Goal: Transaction & Acquisition: Purchase product/service

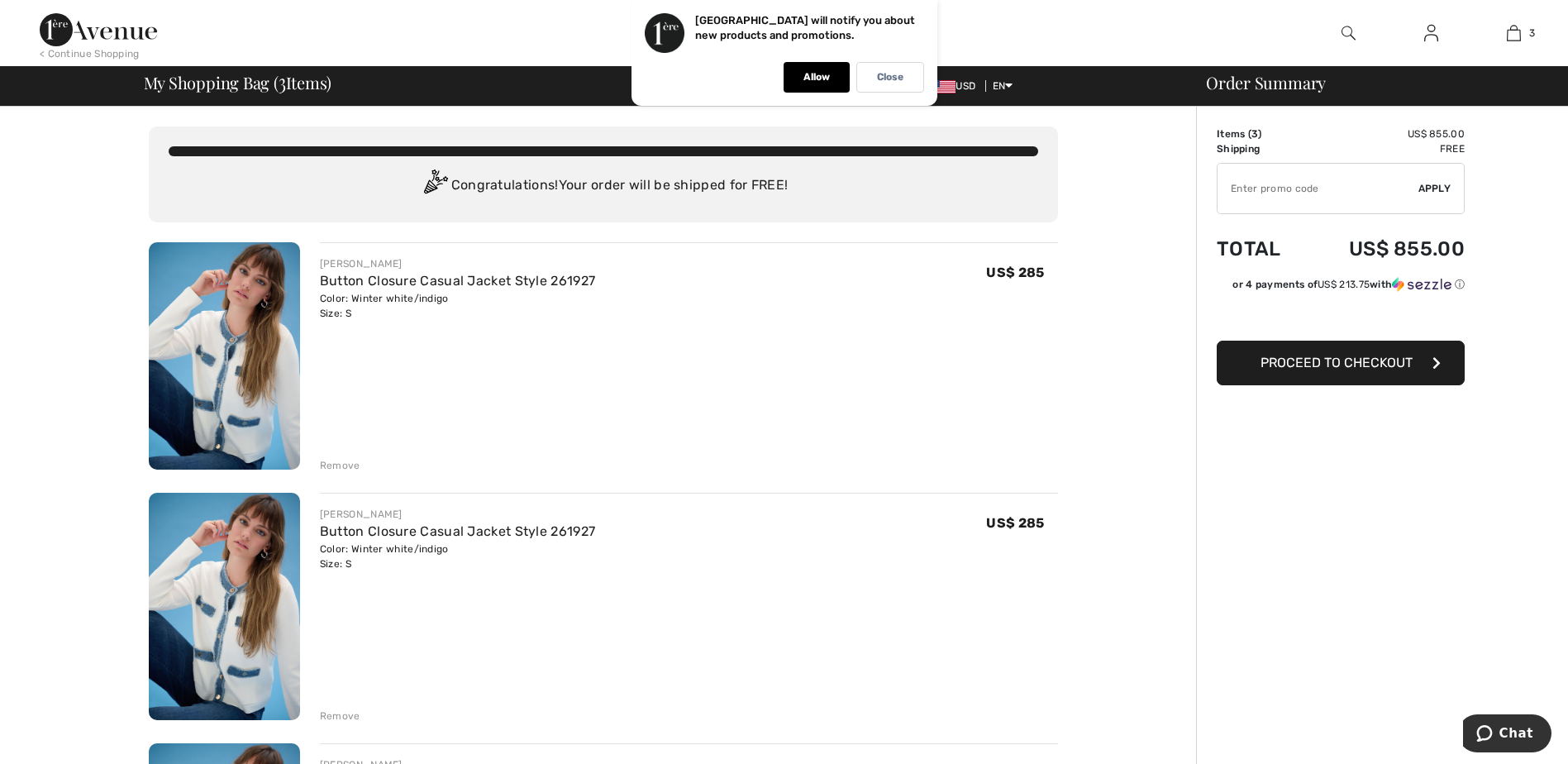
click at [348, 464] on div "Remove" at bounding box center [340, 465] width 40 height 15
click at [334, 716] on div "Remove" at bounding box center [340, 716] width 40 height 15
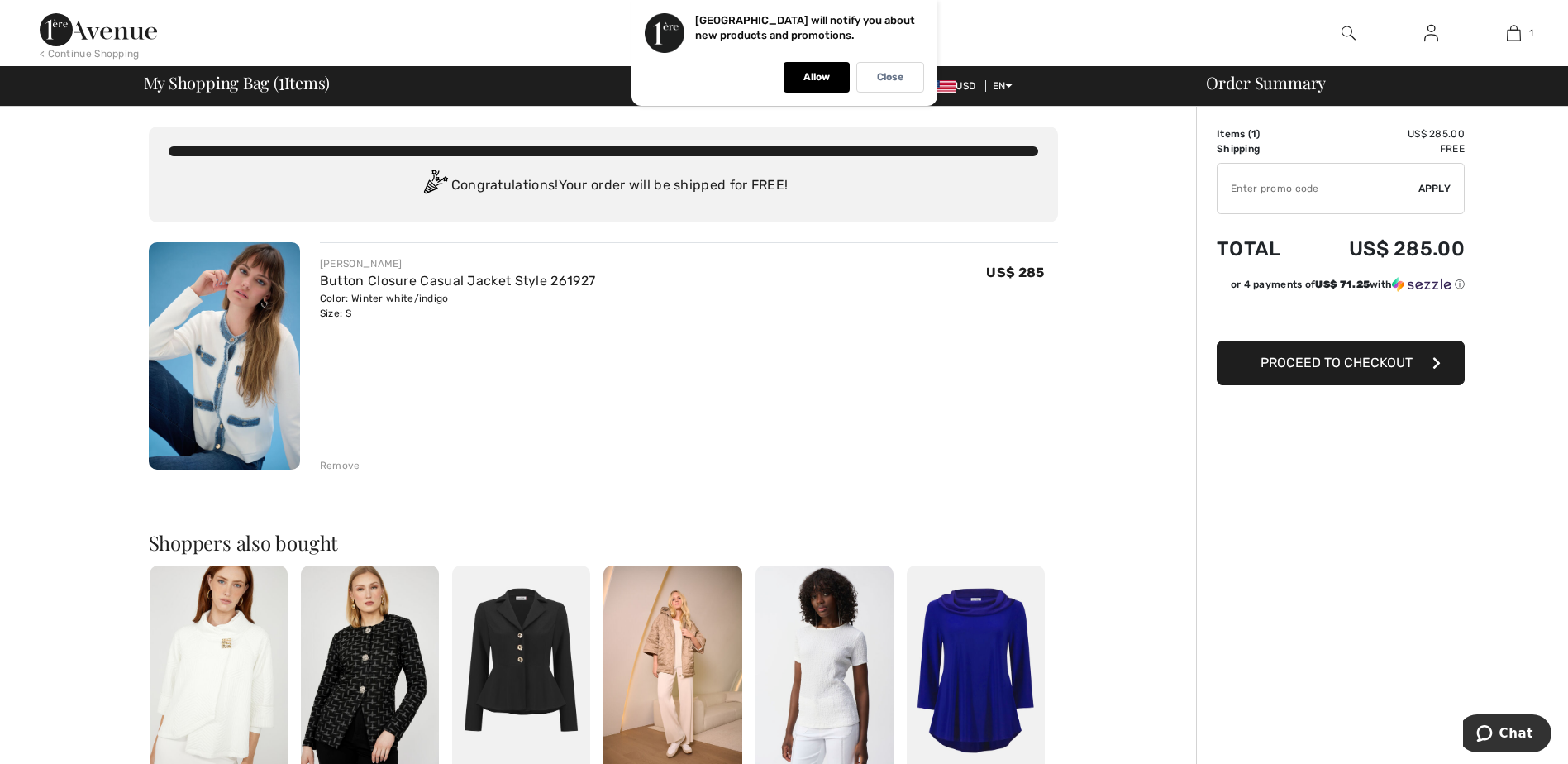
click at [1342, 365] on span "Proceed to Checkout" at bounding box center [1337, 363] width 152 height 16
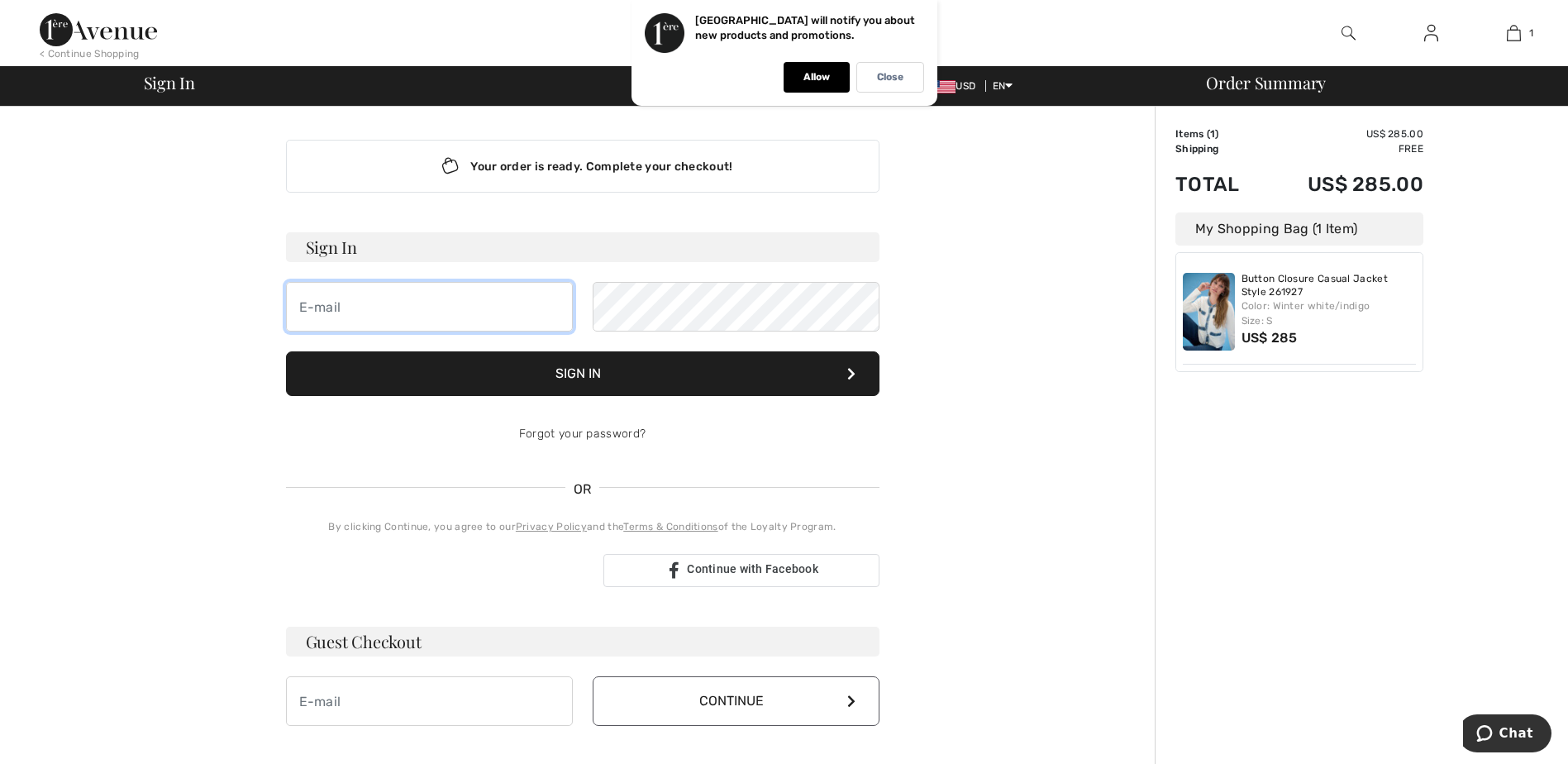
click at [403, 317] on input "email" at bounding box center [428, 306] width 287 height 50
type input "jrhulls7@gmail.com"
click at [609, 378] on button "Sign In" at bounding box center [582, 374] width 594 height 45
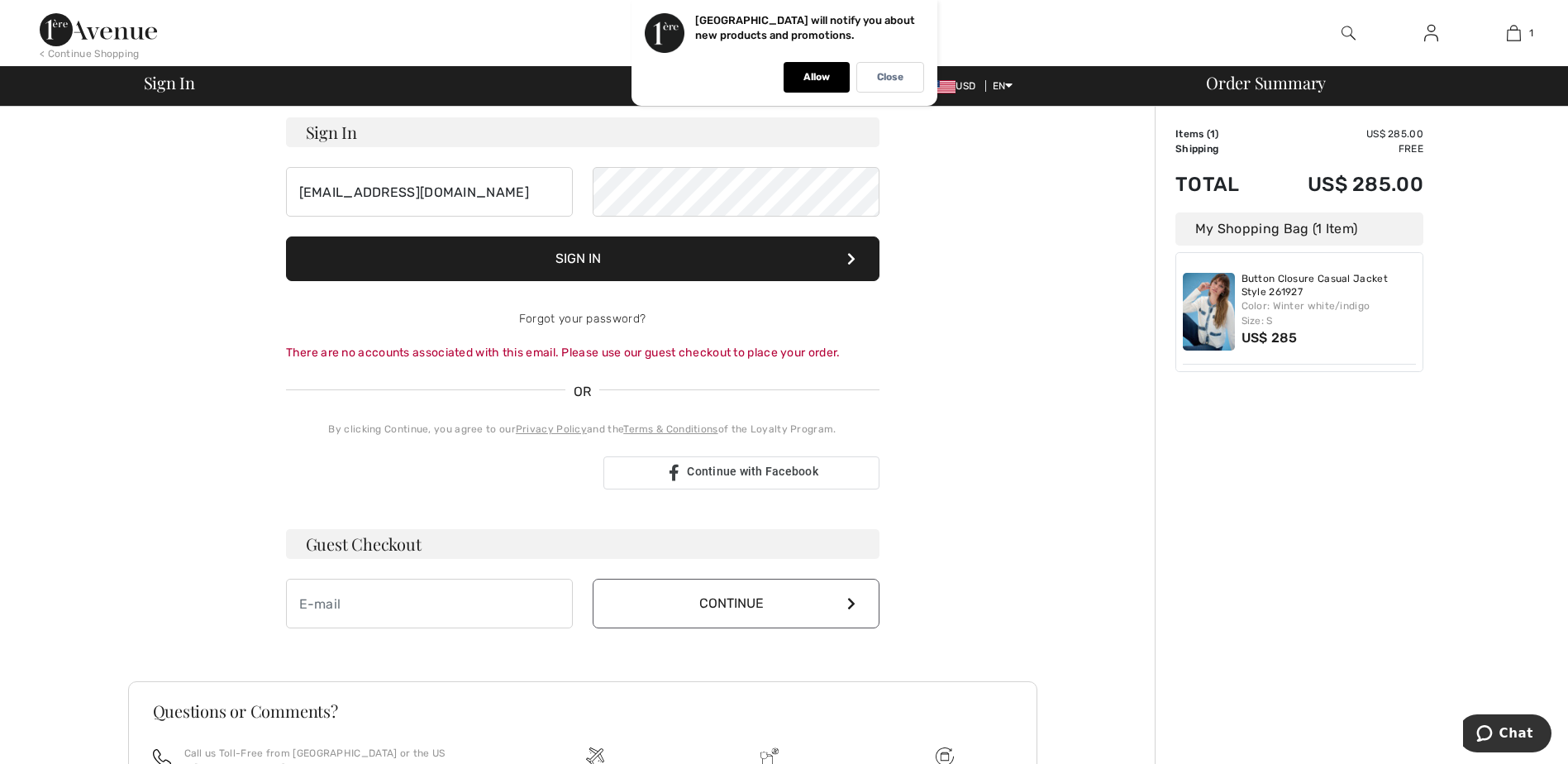
scroll to position [165, 0]
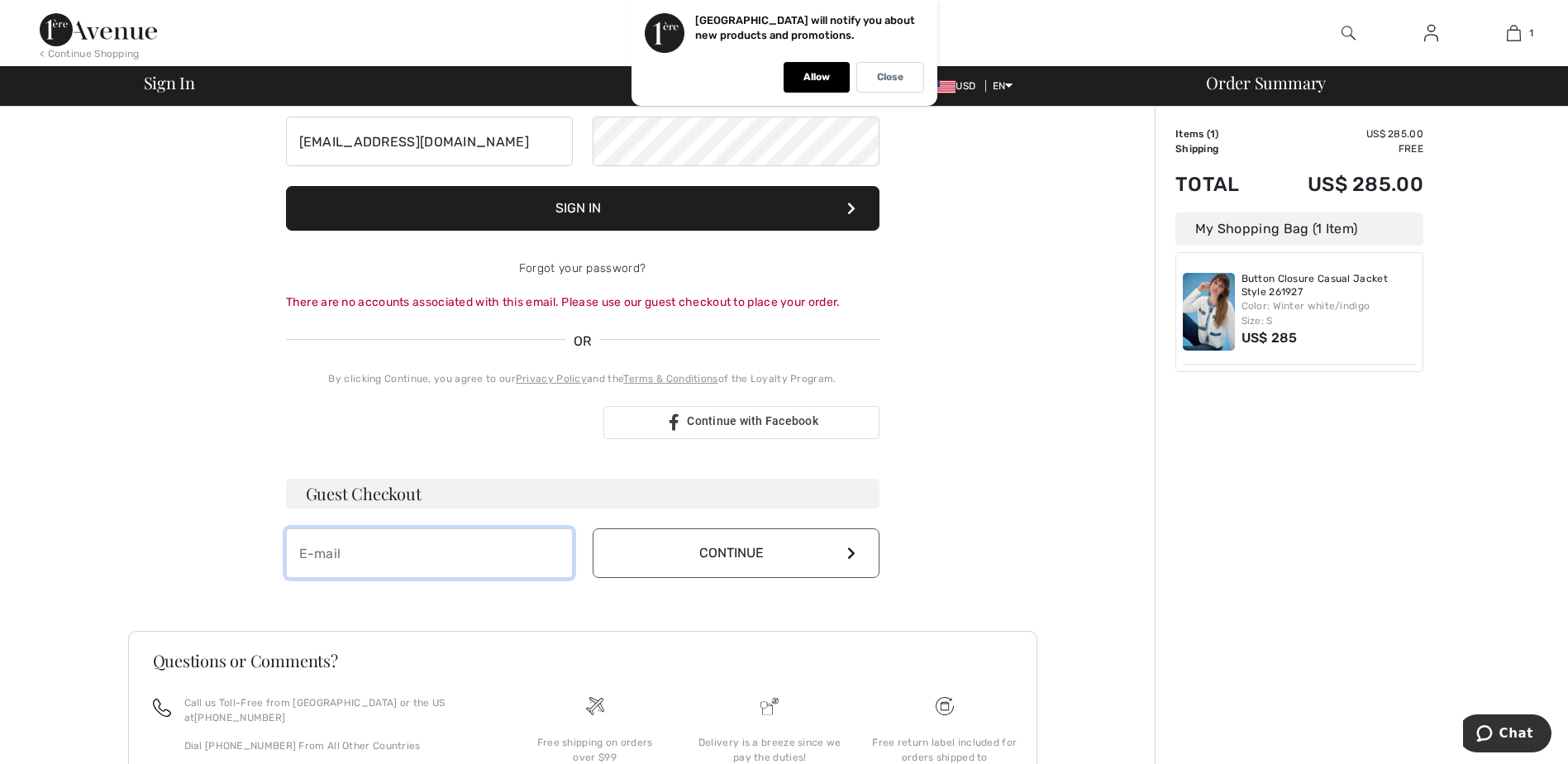
click at [462, 562] on input "email" at bounding box center [428, 553] width 287 height 50
type input "[EMAIL_ADDRESS][DOMAIN_NAME]"
click at [824, 536] on button "Continue" at bounding box center [736, 553] width 287 height 50
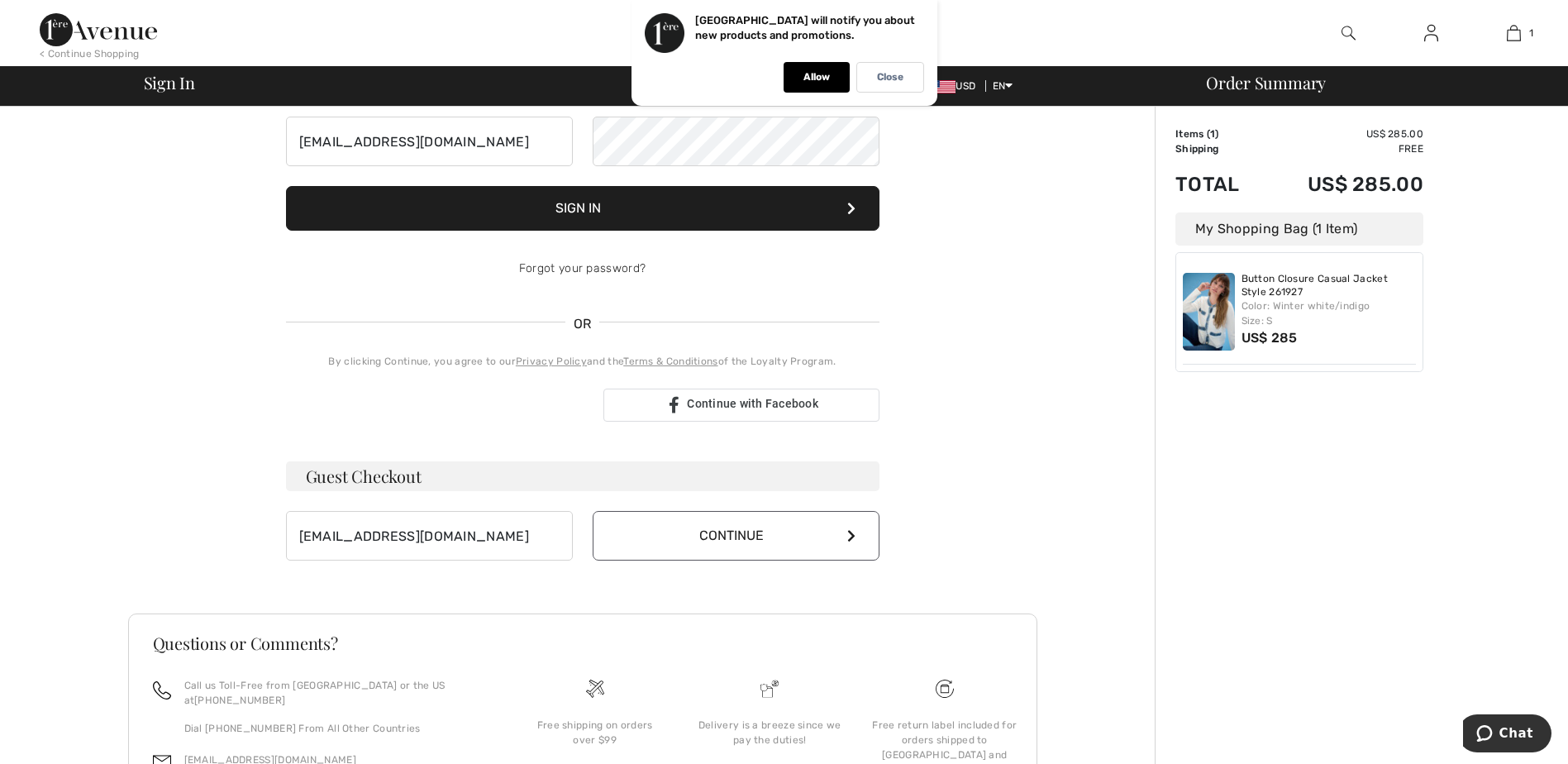
click at [825, 540] on button "Continue" at bounding box center [736, 536] width 287 height 50
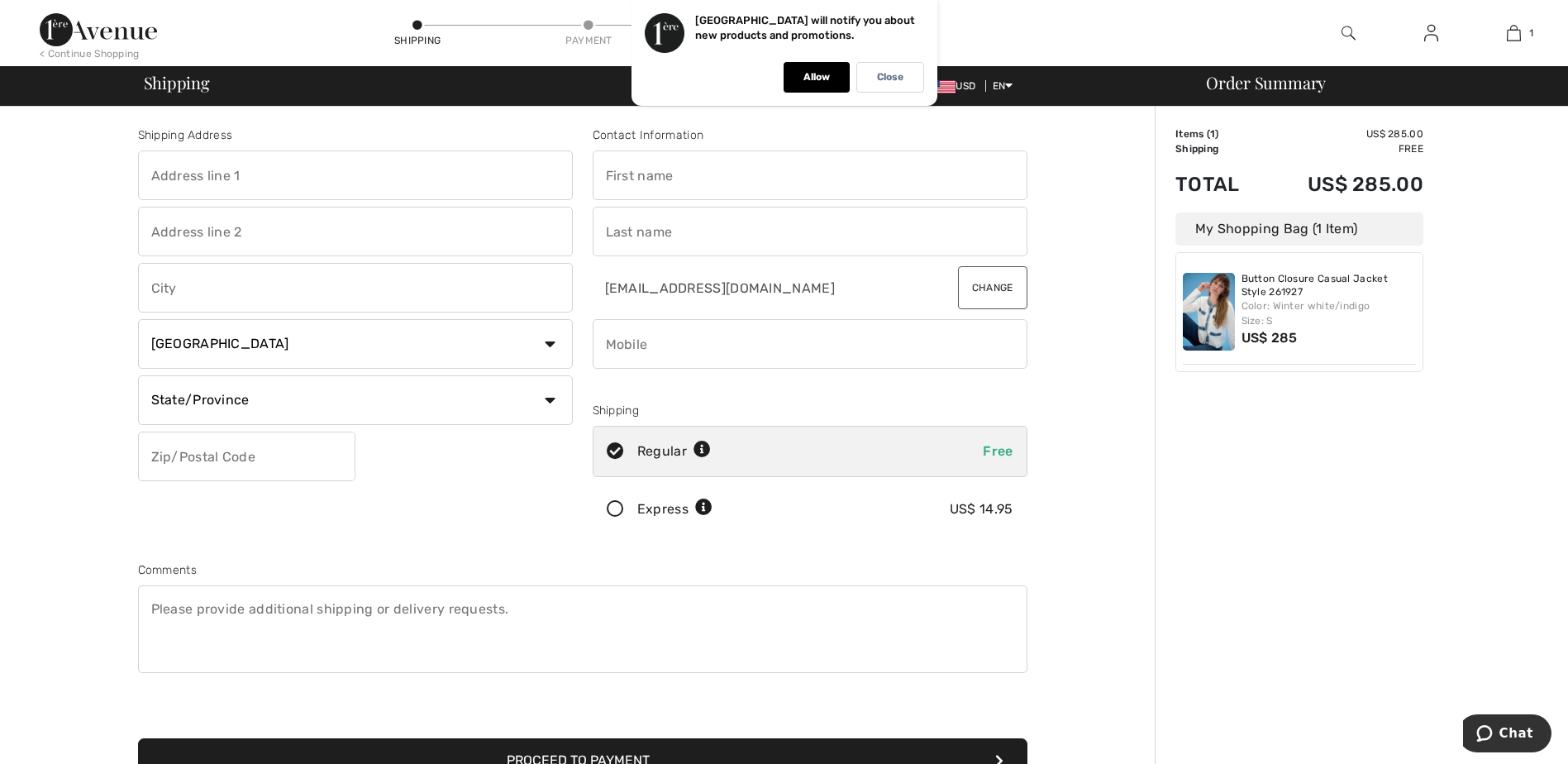
click at [308, 193] on input "text" at bounding box center [355, 175] width 435 height 50
type input "6401 josephine arbor pl"
type input "Temple Terrace"
drag, startPoint x: 300, startPoint y: 232, endPoint x: 55, endPoint y: 245, distance: 245.3
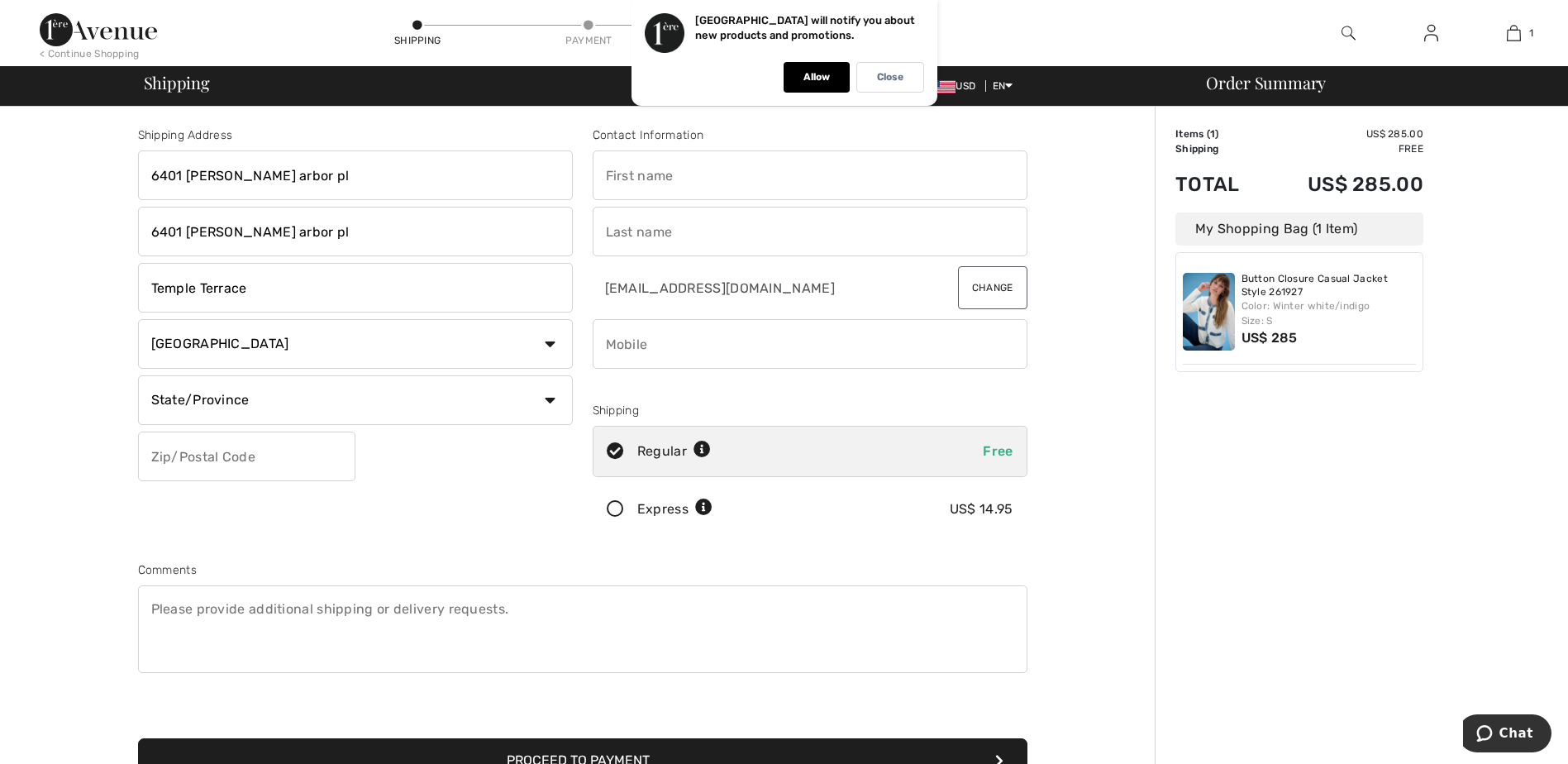
click at [55, 245] on div "Shipping Address 6401 josephine arbor pl 6401 josephine arbor pl Temple Terrace…" at bounding box center [582, 592] width 1145 height 971
click at [548, 344] on select "Country Canada United States Afghanistan Aland Islands Albania Algeria American…" at bounding box center [355, 344] width 435 height 50
select select "US"
click at [138, 320] on select "Country Canada United States Afghanistan Aland Islands Albania Algeria American…" at bounding box center [355, 344] width 435 height 50
click at [289, 458] on input "text" at bounding box center [246, 456] width 217 height 50
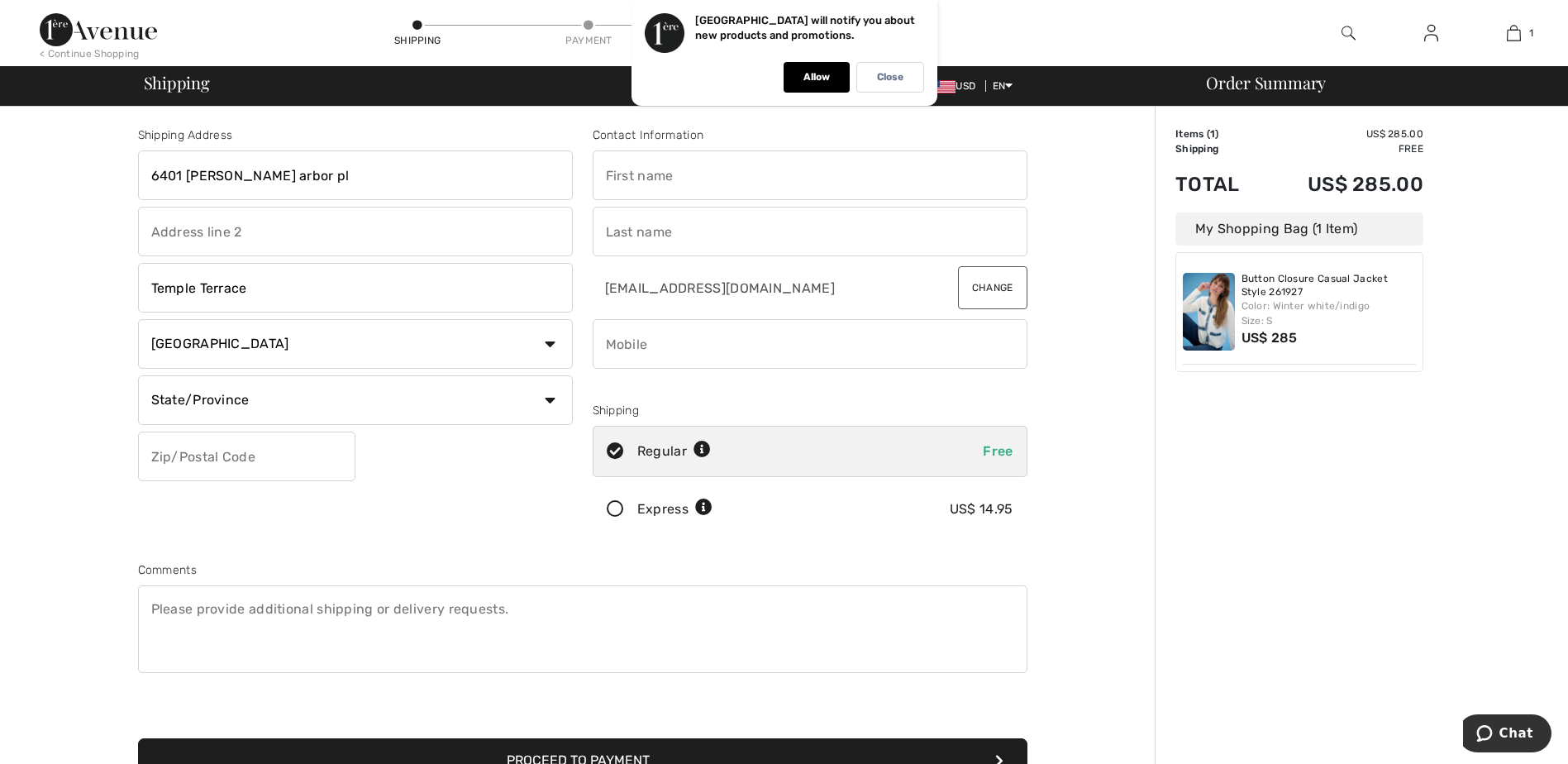
type input "33617"
select select "FL"
type input "James"
type input "Hulls, M.D."
type input "8134681611"
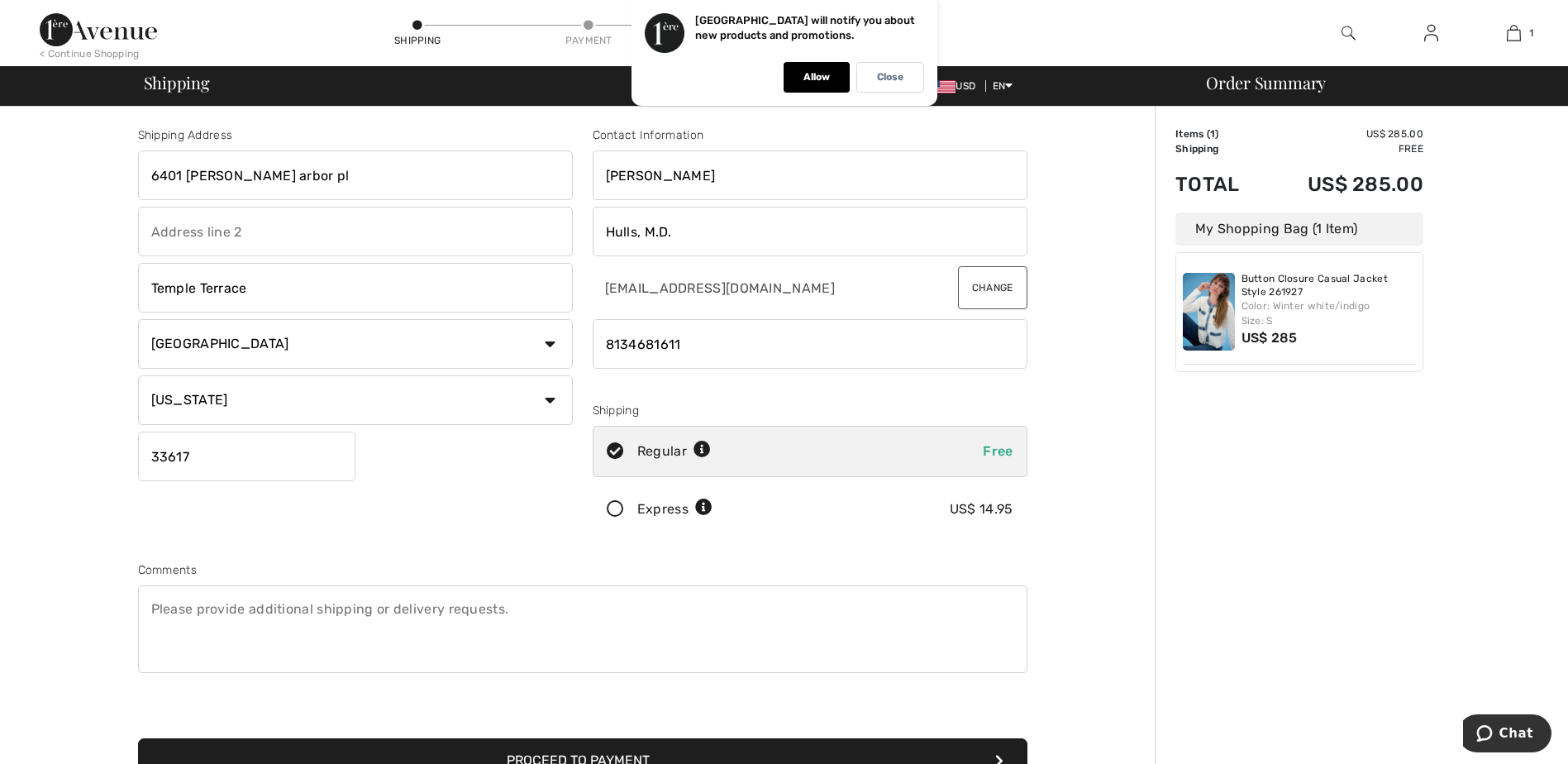
click at [704, 446] on icon at bounding box center [702, 450] width 17 height 17
radio input "true"
click at [704, 505] on icon at bounding box center [704, 507] width 17 height 17
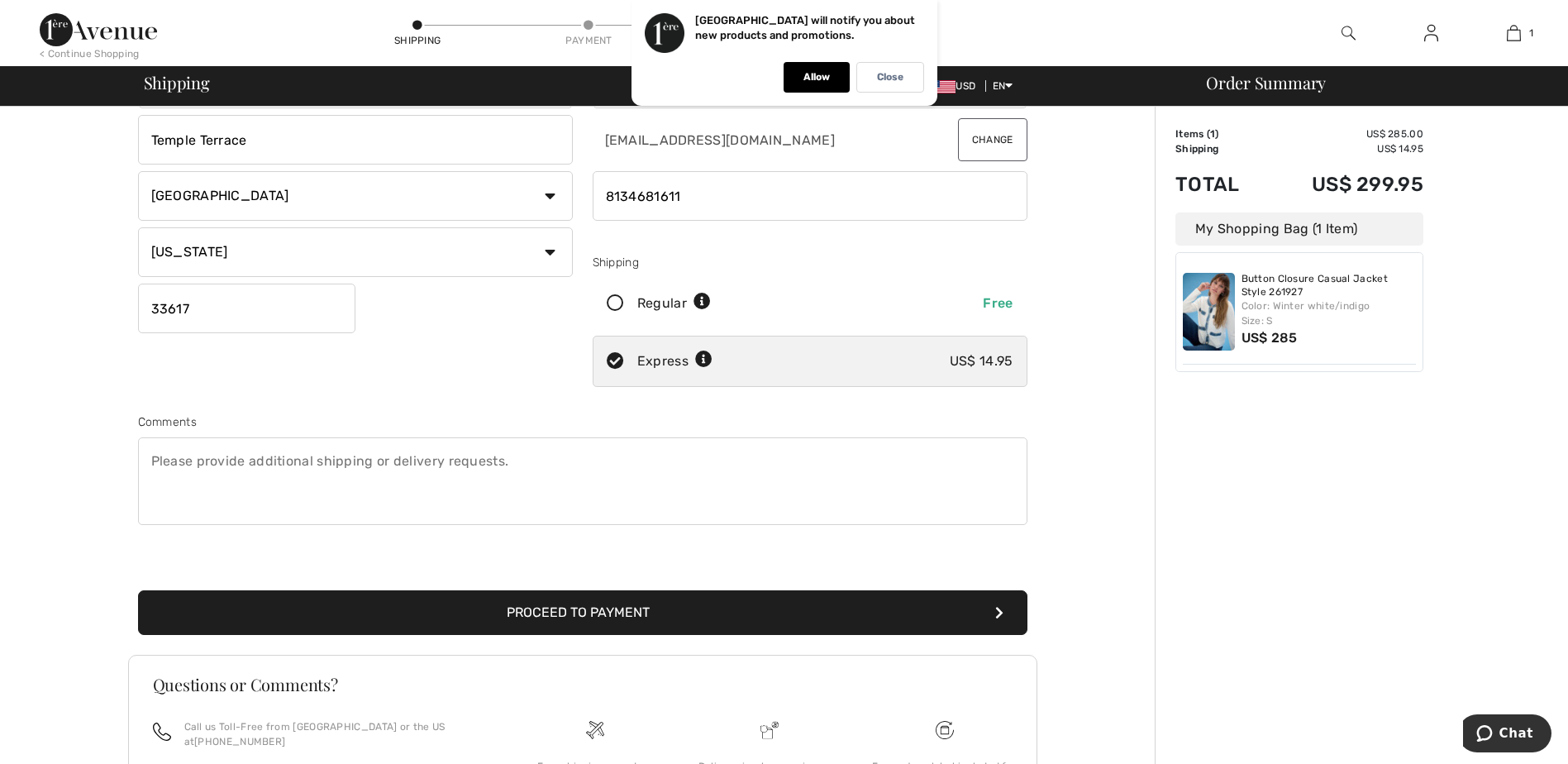
scroll to position [165, 0]
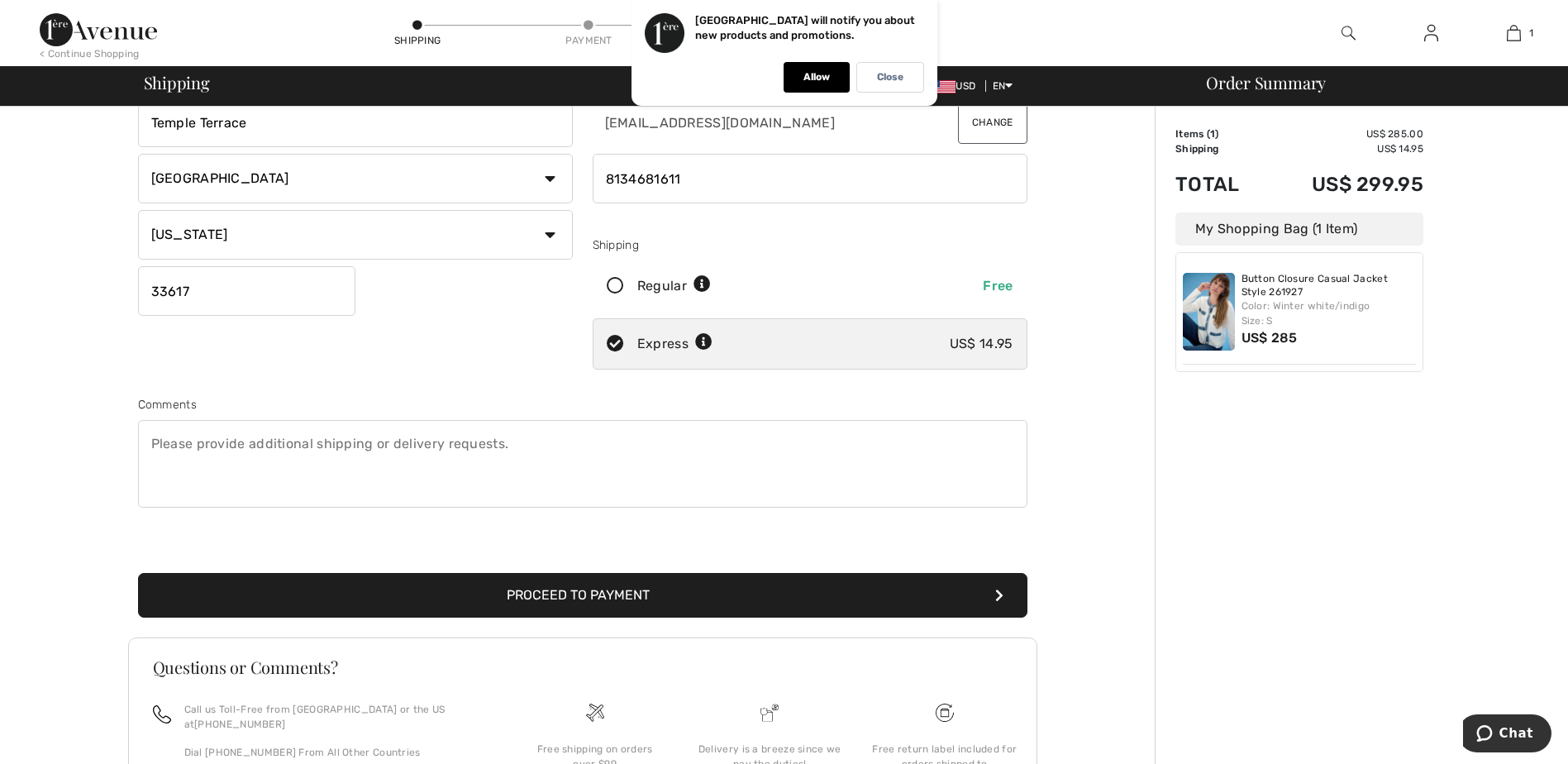
click at [602, 600] on button "Proceed to Payment" at bounding box center [582, 596] width 890 height 45
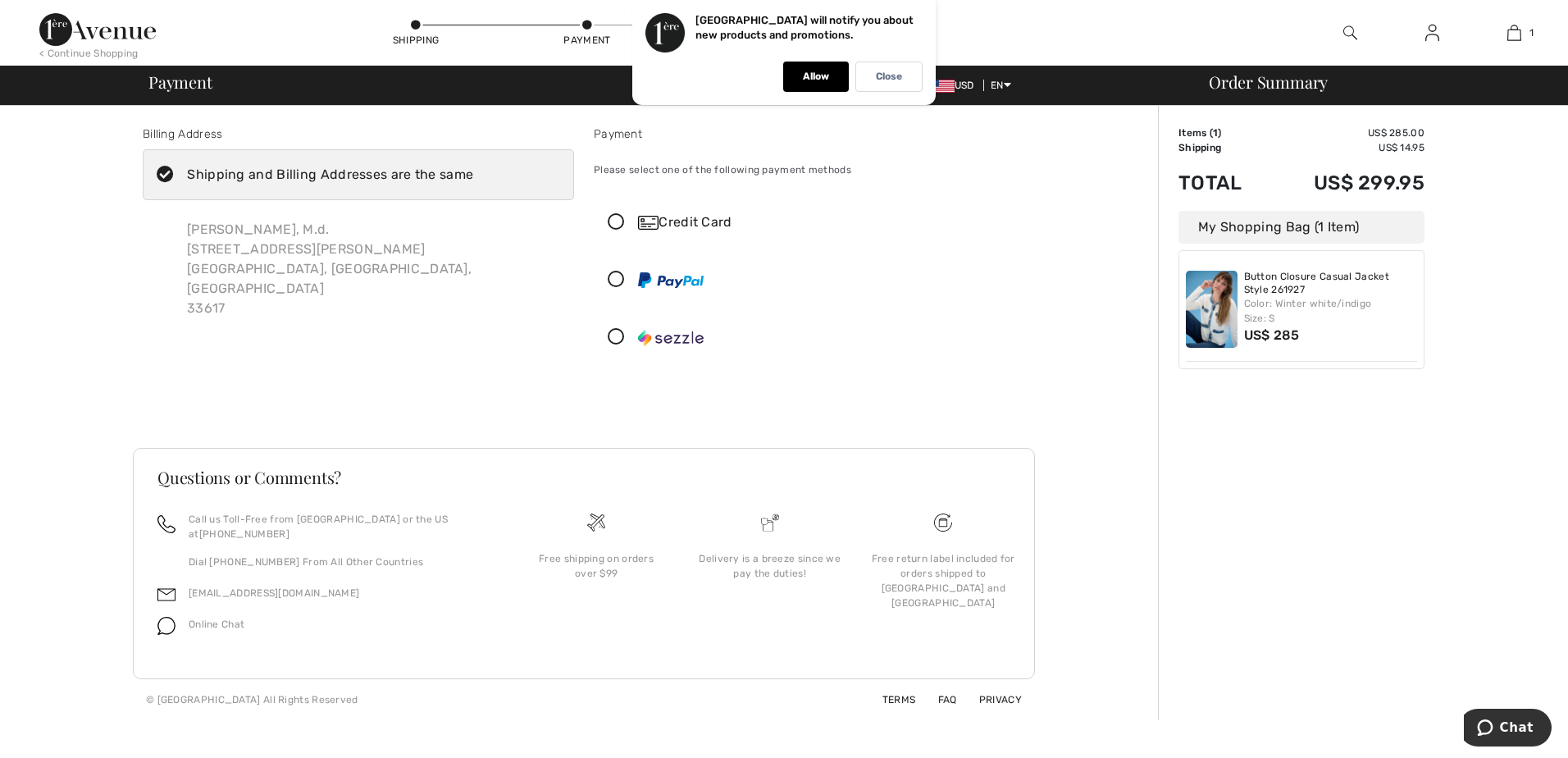
click at [612, 223] on icon at bounding box center [616, 223] width 44 height 17
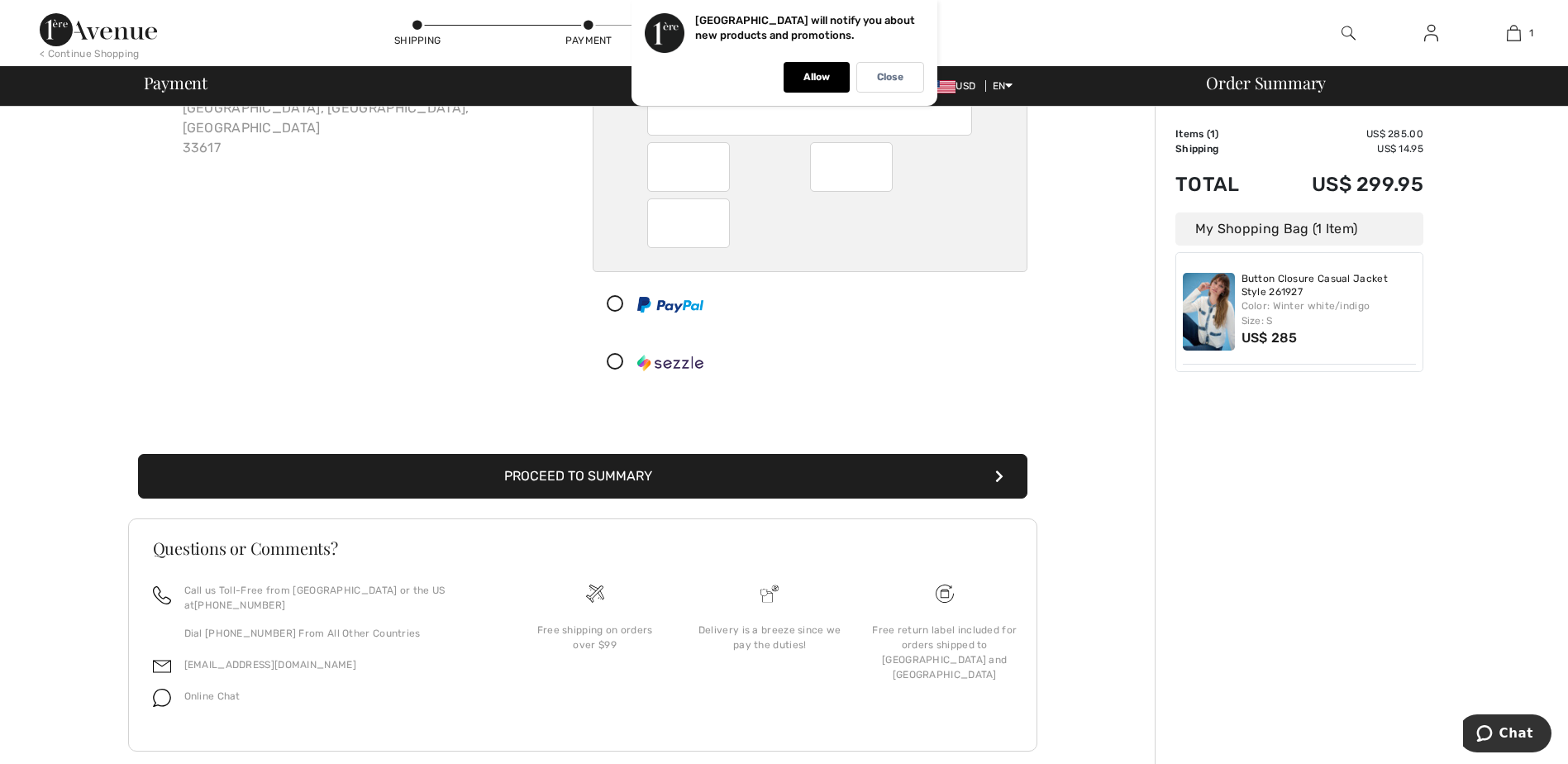
scroll to position [165, 0]
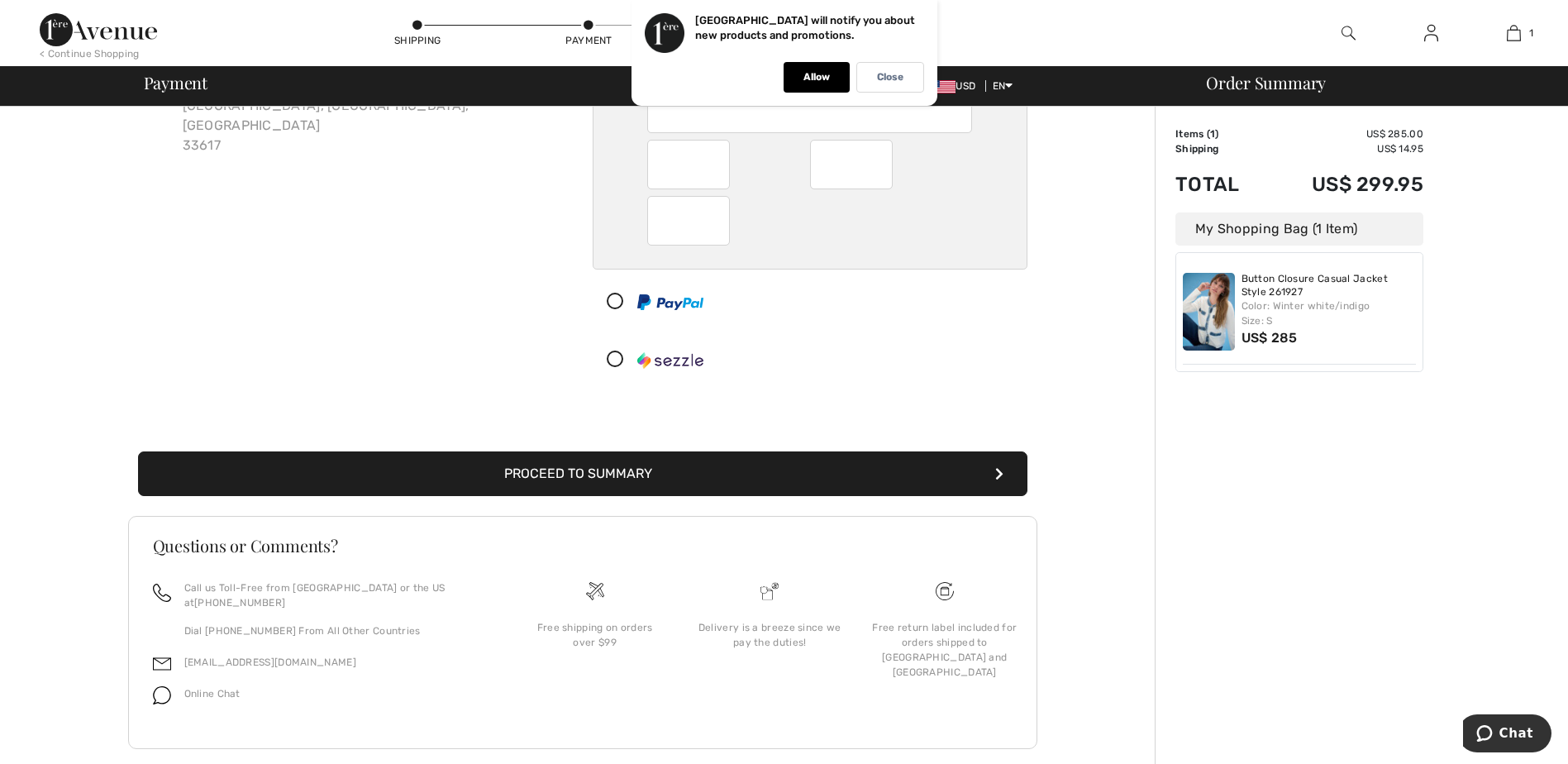
click at [589, 473] on button "Proceed to Summary" at bounding box center [582, 474] width 890 height 45
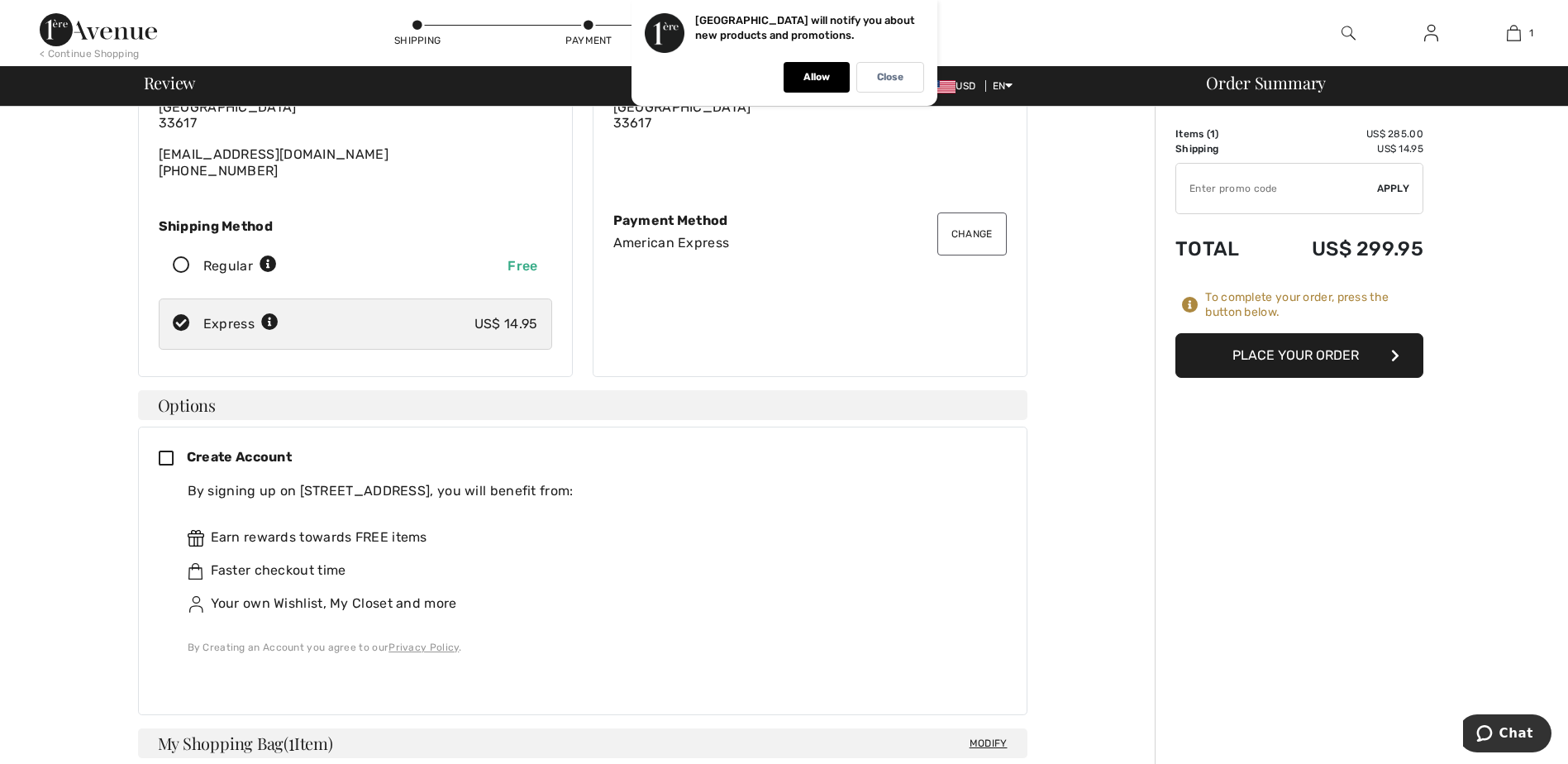
scroll to position [165, 0]
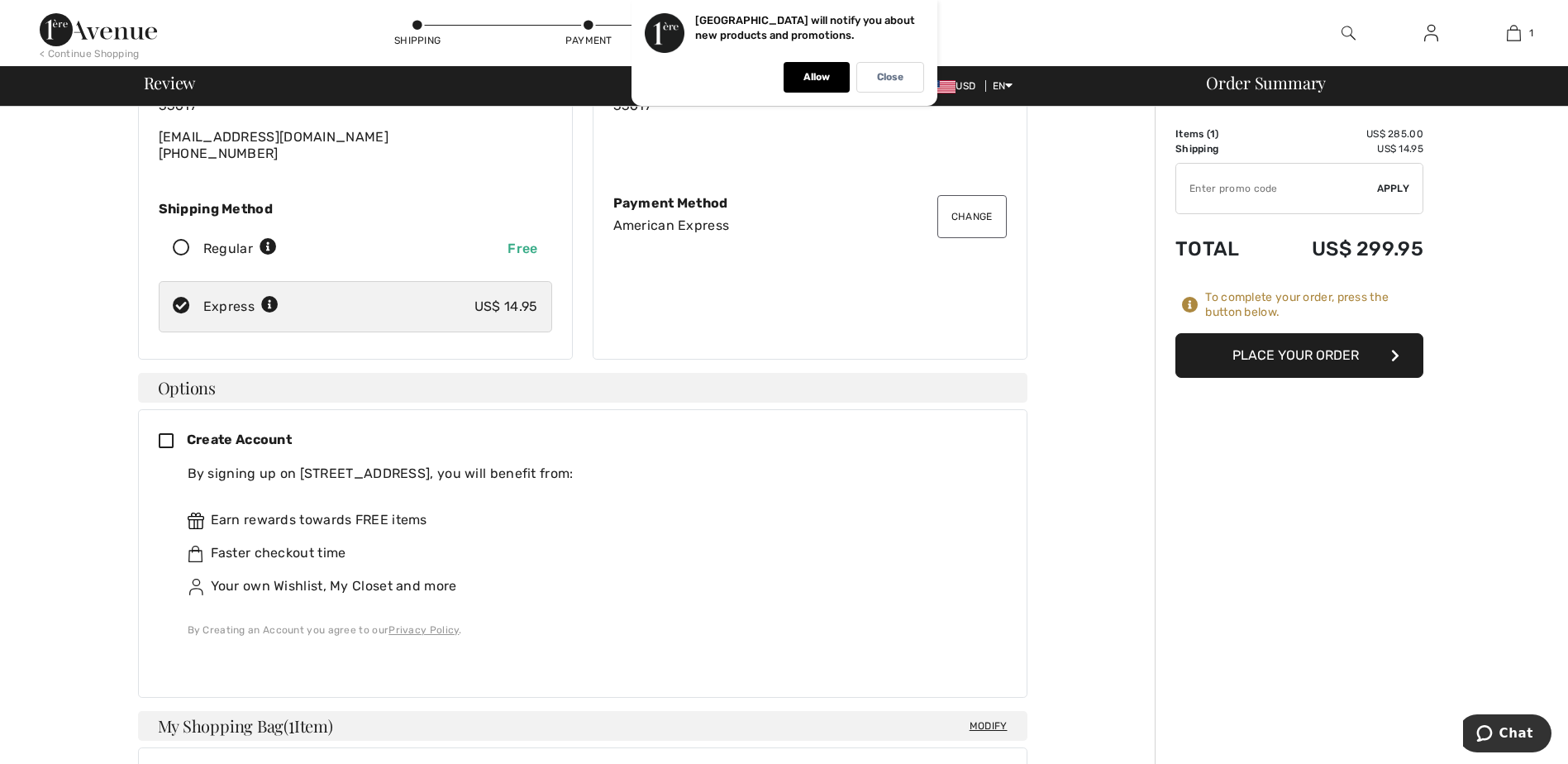
click at [1352, 350] on button "Place Your Order" at bounding box center [1299, 356] width 248 height 45
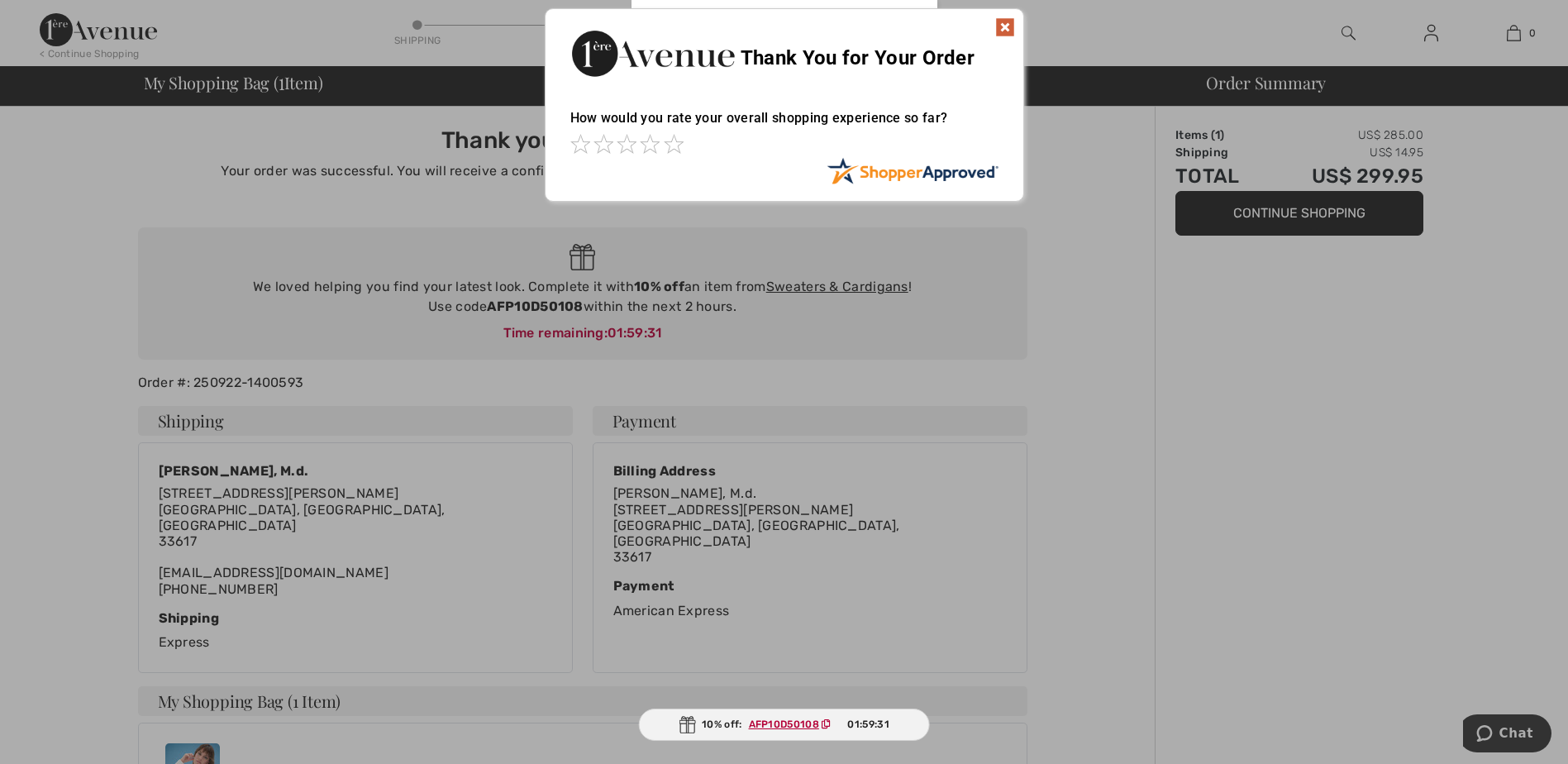
click at [1002, 24] on img at bounding box center [1004, 26] width 20 height 20
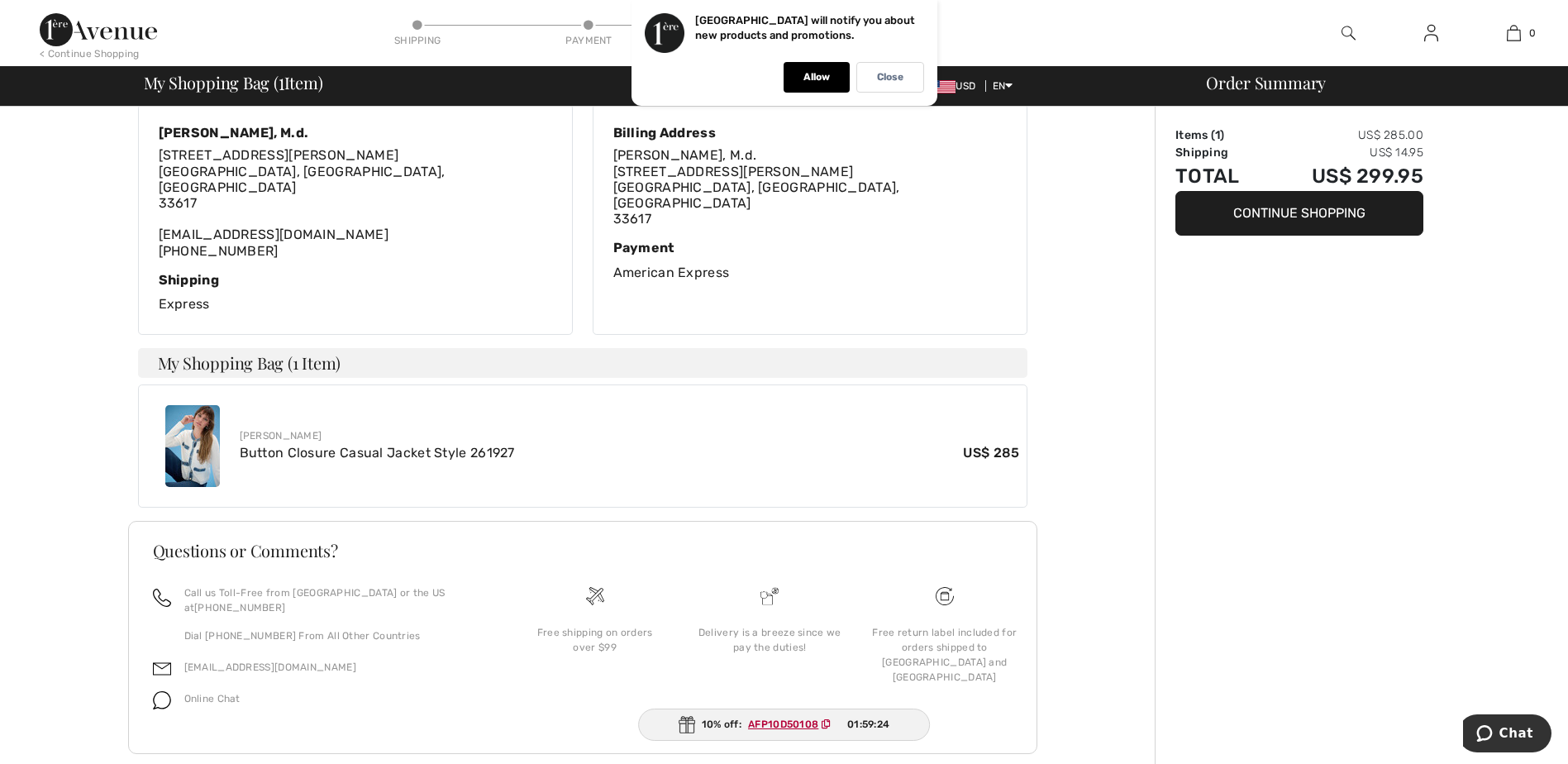
scroll to position [339, 0]
